Goal: Understand process/instructions: Learn how to perform a task or action

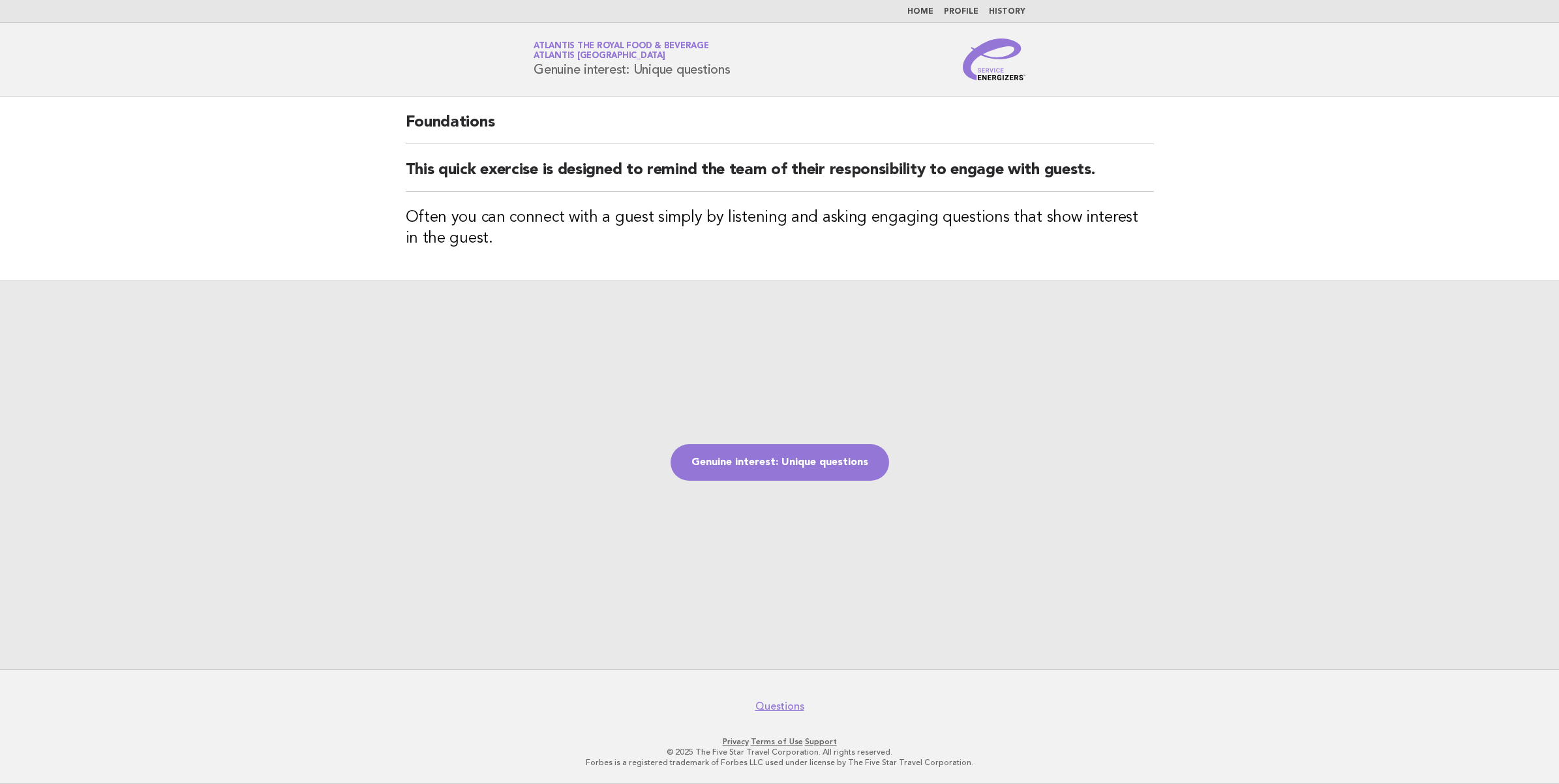
click at [985, 73] on img at bounding box center [994, 59] width 63 height 42
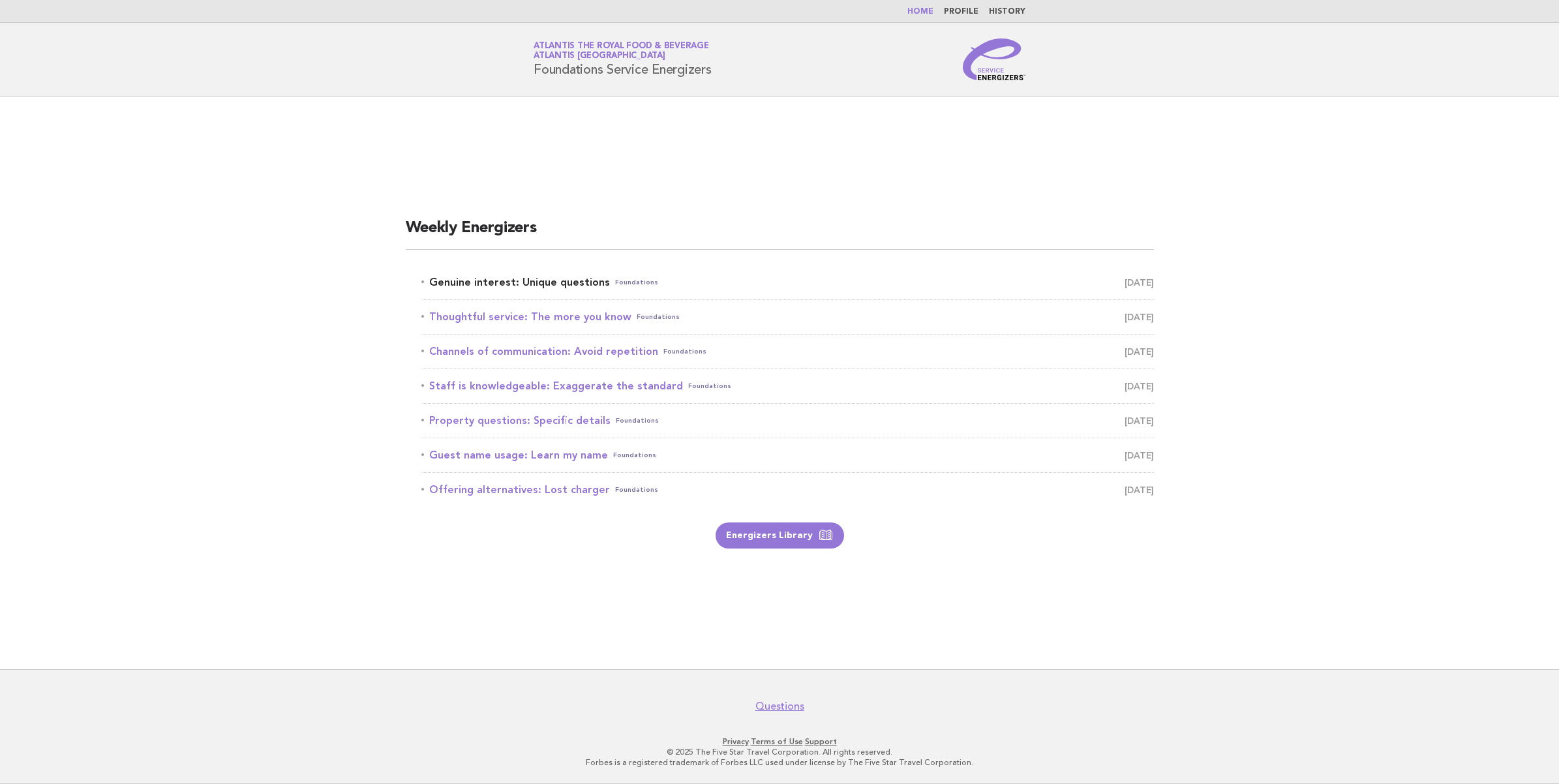
click at [1125, 284] on span "[DATE]" at bounding box center [1139, 282] width 29 height 19
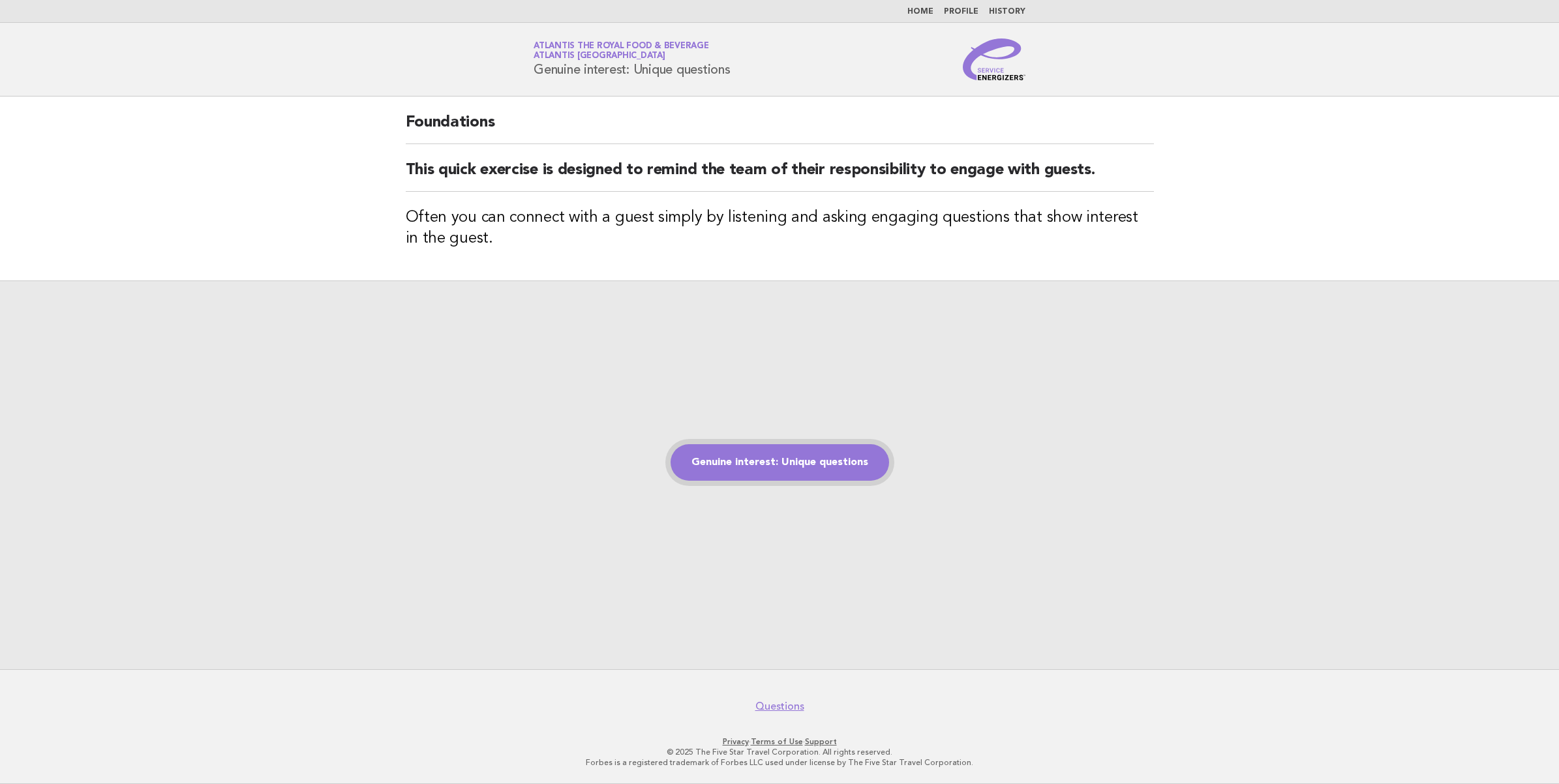
click at [790, 457] on link "Genuine interest: Unique questions" at bounding box center [780, 462] width 219 height 36
